Goal: Communication & Community: Connect with others

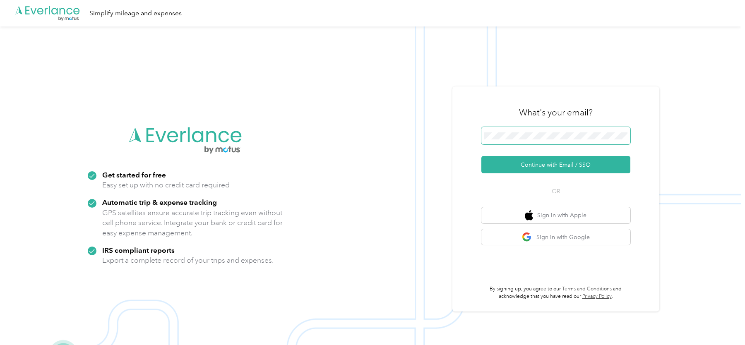
click at [527, 139] on span at bounding box center [555, 135] width 149 height 17
click at [481, 156] on button "Continue with Email / SSO" at bounding box center [555, 164] width 149 height 17
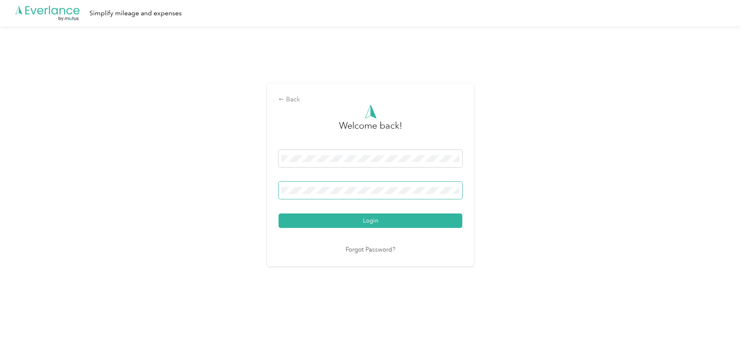
click at [367, 187] on span at bounding box center [370, 190] width 184 height 17
click at [278, 213] on button "Login" at bounding box center [370, 220] width 184 height 14
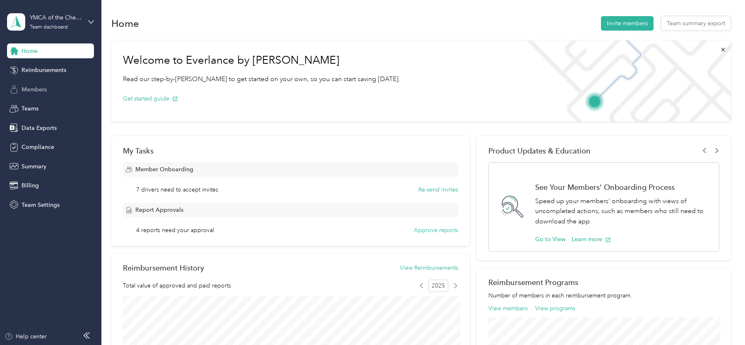
click at [27, 91] on span "Members" at bounding box center [34, 89] width 25 height 9
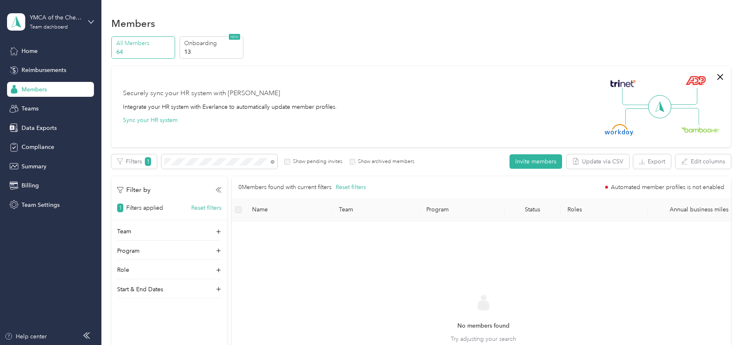
click at [524, 151] on div "All Members 64 Onboarding 13 NEW Securely sync your HR system with Everlance In…" at bounding box center [420, 237] width 619 height 403
click at [528, 162] on button "Invite members" at bounding box center [535, 161] width 53 height 14
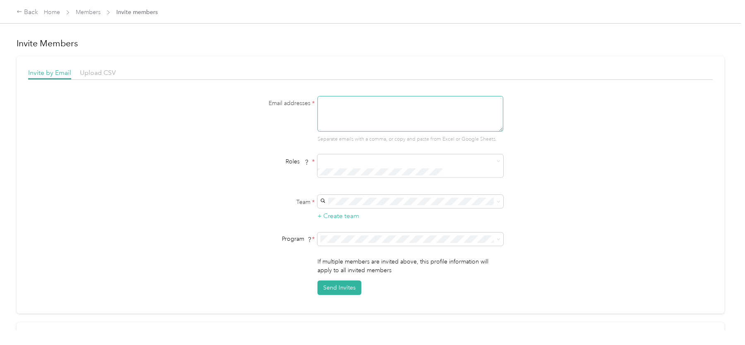
click at [368, 110] on textarea at bounding box center [410, 114] width 186 height 36
paste textarea "[EMAIL_ADDRESS][DOMAIN_NAME],"
click at [421, 97] on textarea "[EMAIL_ADDRESS][DOMAIN_NAME],[EMAIL_ADDRESS][DOMAIN_NAME]," at bounding box center [410, 114] width 186 height 36
click at [419, 99] on textarea "[EMAIL_ADDRESS][DOMAIN_NAME],[EMAIL_ADDRESS][DOMAIN_NAME]," at bounding box center [410, 114] width 186 height 36
click at [499, 103] on textarea "[EMAIL_ADDRESS][DOMAIN_NAME],[EMAIL_ADDRESS][DOMAIN_NAME]," at bounding box center [410, 114] width 186 height 36
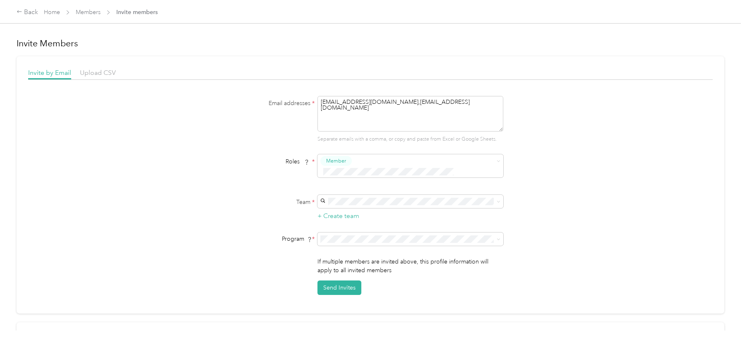
type textarea "[EMAIL_ADDRESS][DOMAIN_NAME],[EMAIL_ADDRESS][DOMAIN_NAME]"
click at [407, 169] on div "Member" at bounding box center [410, 168] width 186 height 29
click at [353, 192] on button "Reviewer" at bounding box center [341, 192] width 32 height 10
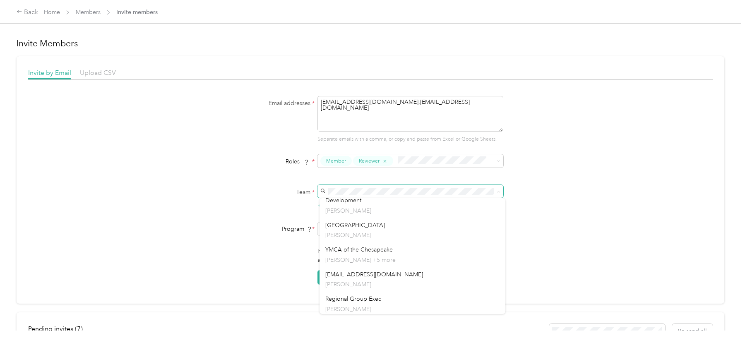
scroll to position [29, 0]
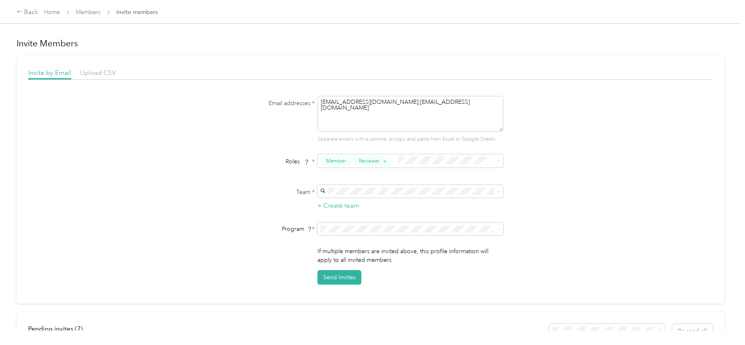
click at [398, 257] on p "[PERSON_NAME] +5 more" at bounding box center [412, 260] width 174 height 9
click at [354, 312] on span "No program" at bounding box center [341, 315] width 33 height 7
click at [346, 270] on button "Send Invites" at bounding box center [339, 277] width 44 height 14
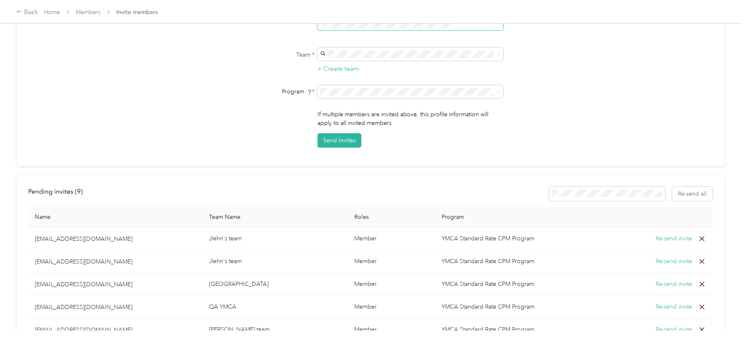
scroll to position [0, 0]
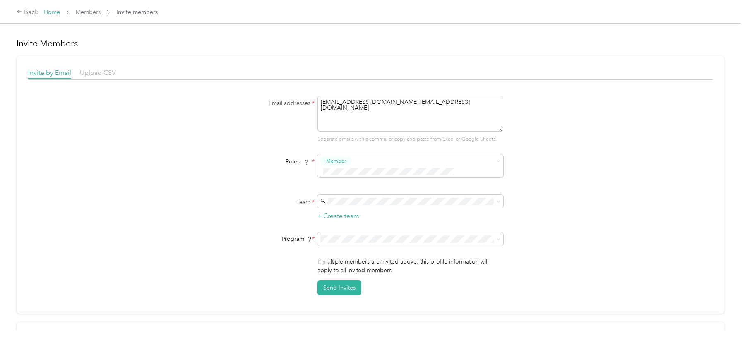
click at [57, 15] on link "Home" at bounding box center [52, 12] width 16 height 7
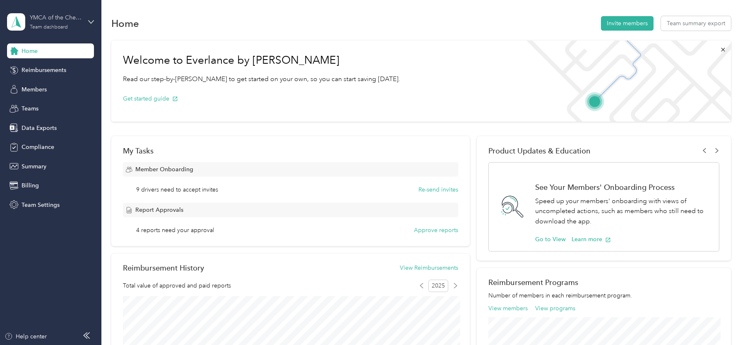
click at [55, 25] on div "Team dashboard" at bounding box center [49, 27] width 38 height 5
click at [72, 103] on div "Log out" at bounding box center [94, 105] width 163 height 14
